Goal: Information Seeking & Learning: Learn about a topic

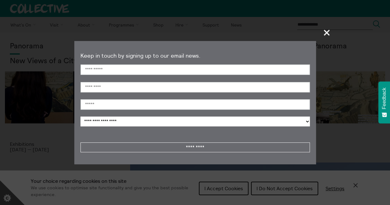
click at [327, 31] on span "+" at bounding box center [327, 32] width 18 height 18
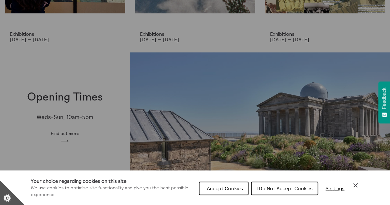
scroll to position [110, 0]
click at [293, 187] on span "I Do Not Accept Cookies" at bounding box center [284, 188] width 56 height 6
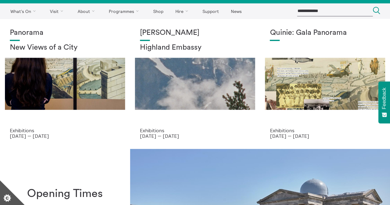
scroll to position [13, 0]
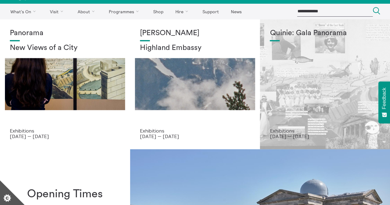
click at [331, 74] on div "Quinie: Gala Panorama" at bounding box center [325, 78] width 110 height 99
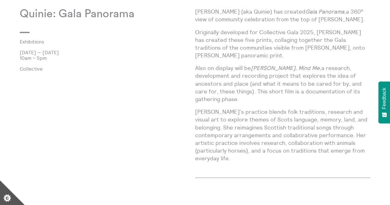
scroll to position [334, 0]
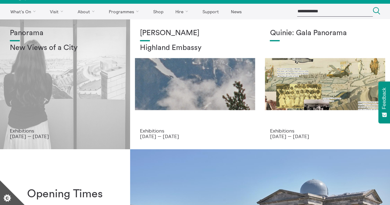
click at [98, 101] on div "Panorama New Views of a City" at bounding box center [65, 78] width 110 height 99
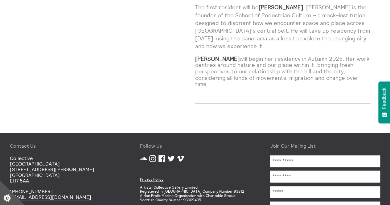
scroll to position [590, 0]
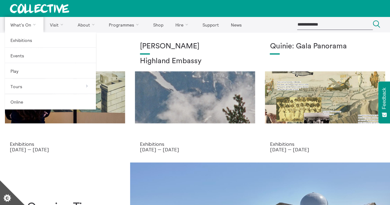
click at [24, 21] on link "What's On" at bounding box center [24, 24] width 39 height 15
